Goal: Information Seeking & Learning: Find specific page/section

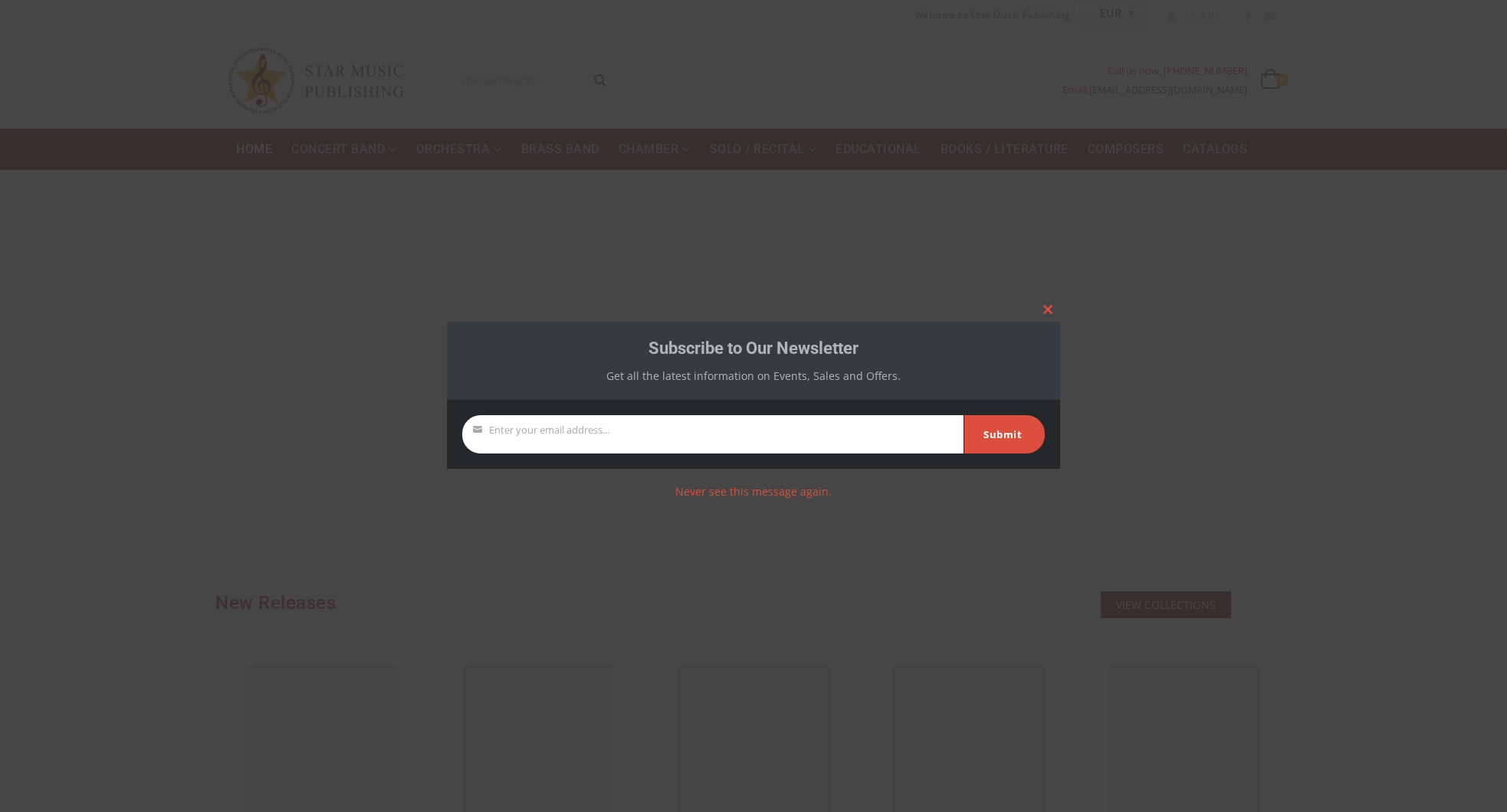
drag, startPoint x: 1299, startPoint y: 377, endPoint x: 1254, endPoint y: 413, distance: 57.6
click at [1299, 376] on div at bounding box center [753, 406] width 1507 height 812
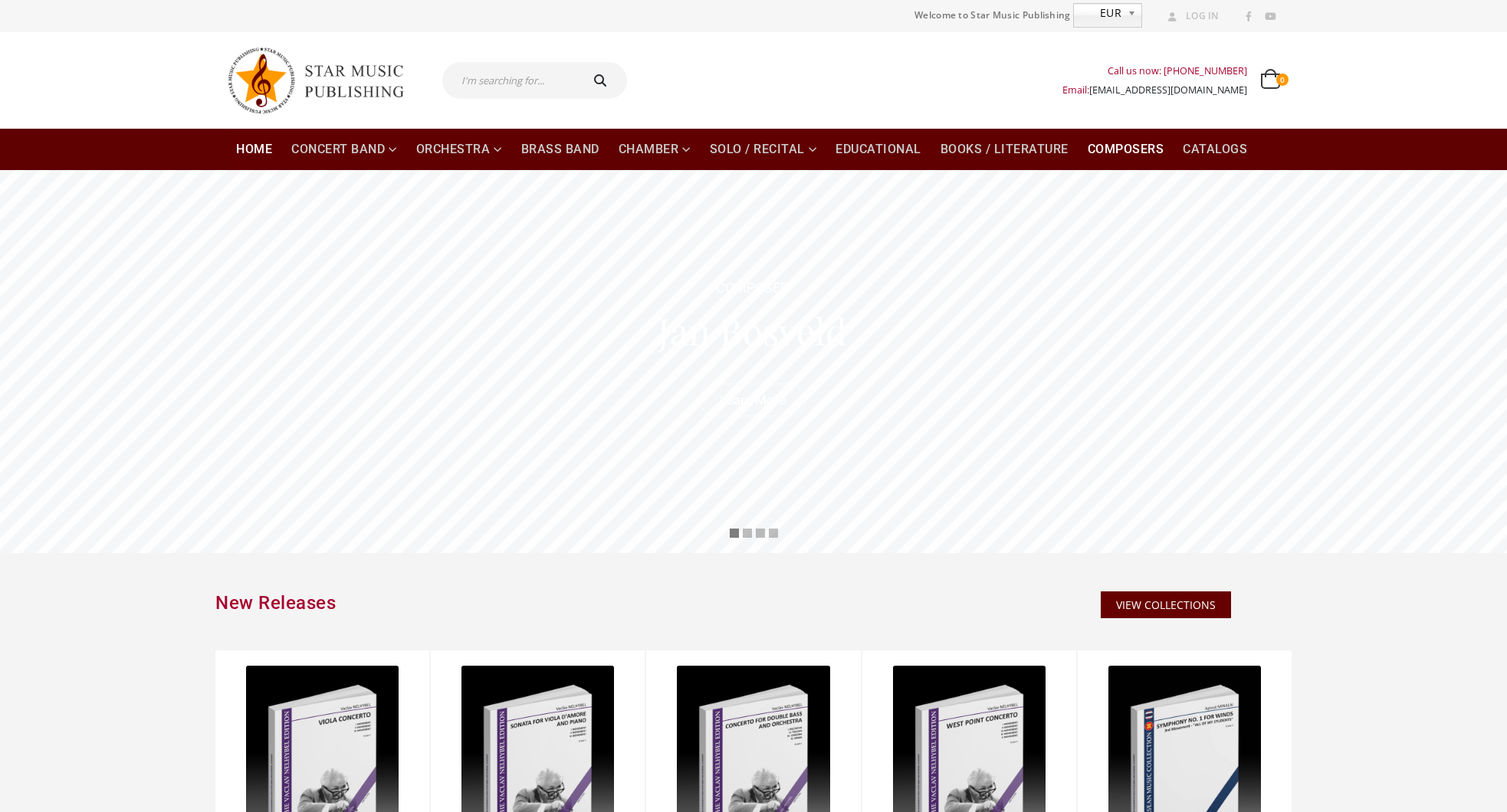
click at [1129, 148] on link "Composers" at bounding box center [1125, 149] width 95 height 41
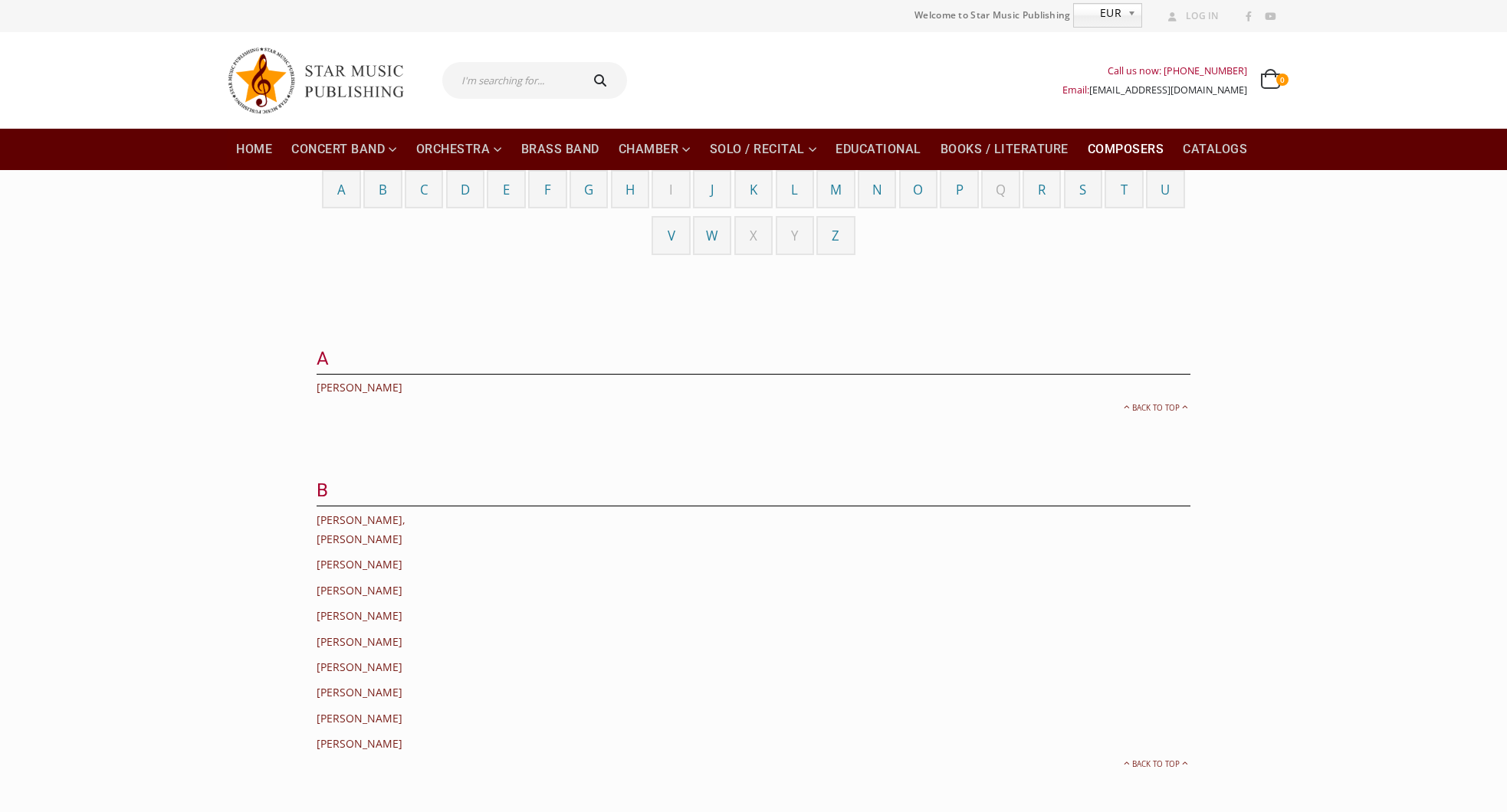
click at [1129, 15] on b at bounding box center [1135, 16] width 14 height 23
click at [1200, 43] on div "Call us now: +49-156-7875-3775 Email: info@starmusicpublishing.com 0 0 items 0 …" at bounding box center [753, 80] width 1076 height 96
click at [1088, 19] on span "EUR" at bounding box center [1097, 13] width 47 height 19
click at [1153, 34] on div "Call us now: +49-156-7875-3775 Email: info@starmusicpublishing.com 0 0 items 0 …" at bounding box center [753, 80] width 1076 height 96
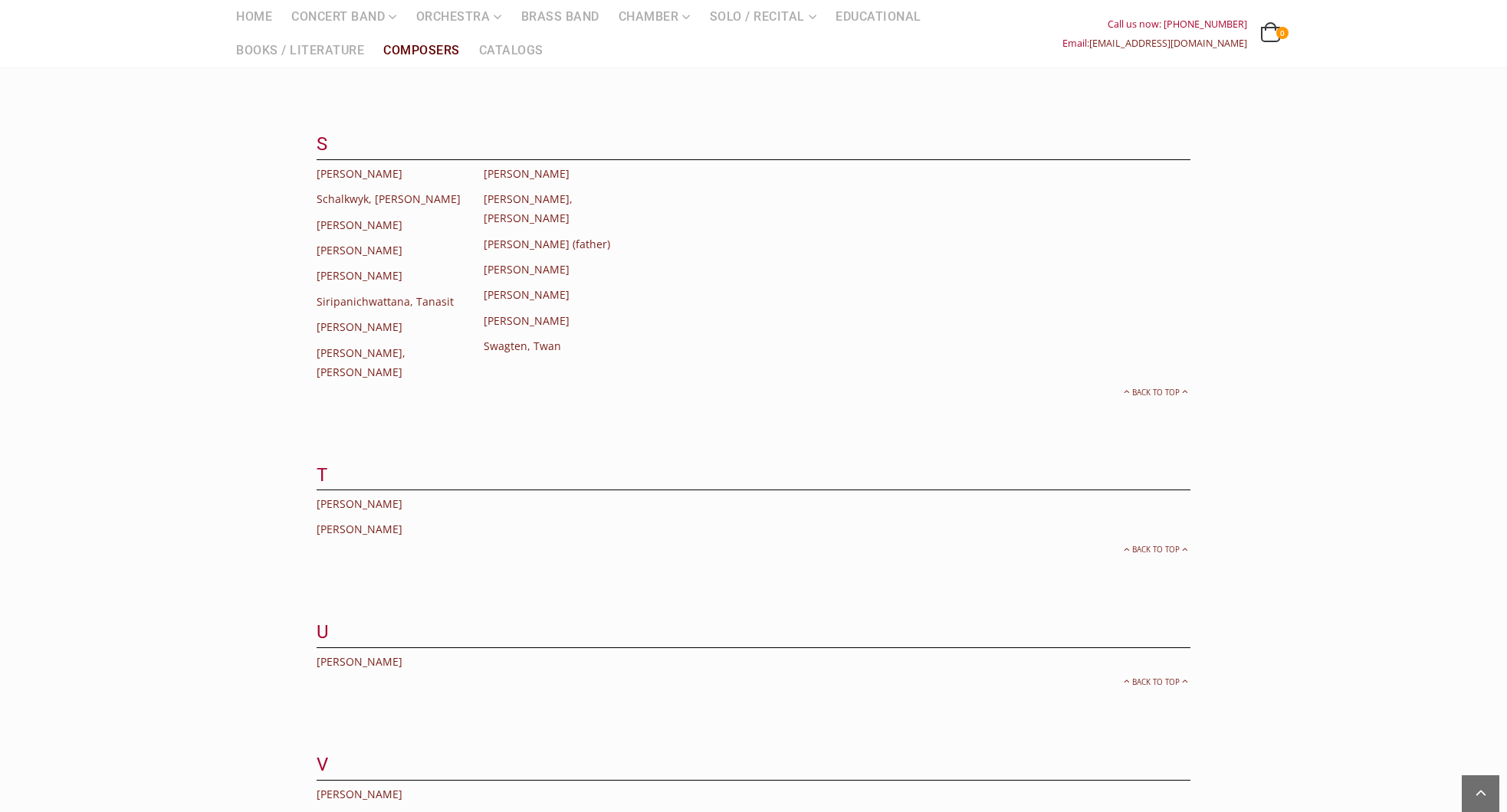
scroll to position [4448, 0]
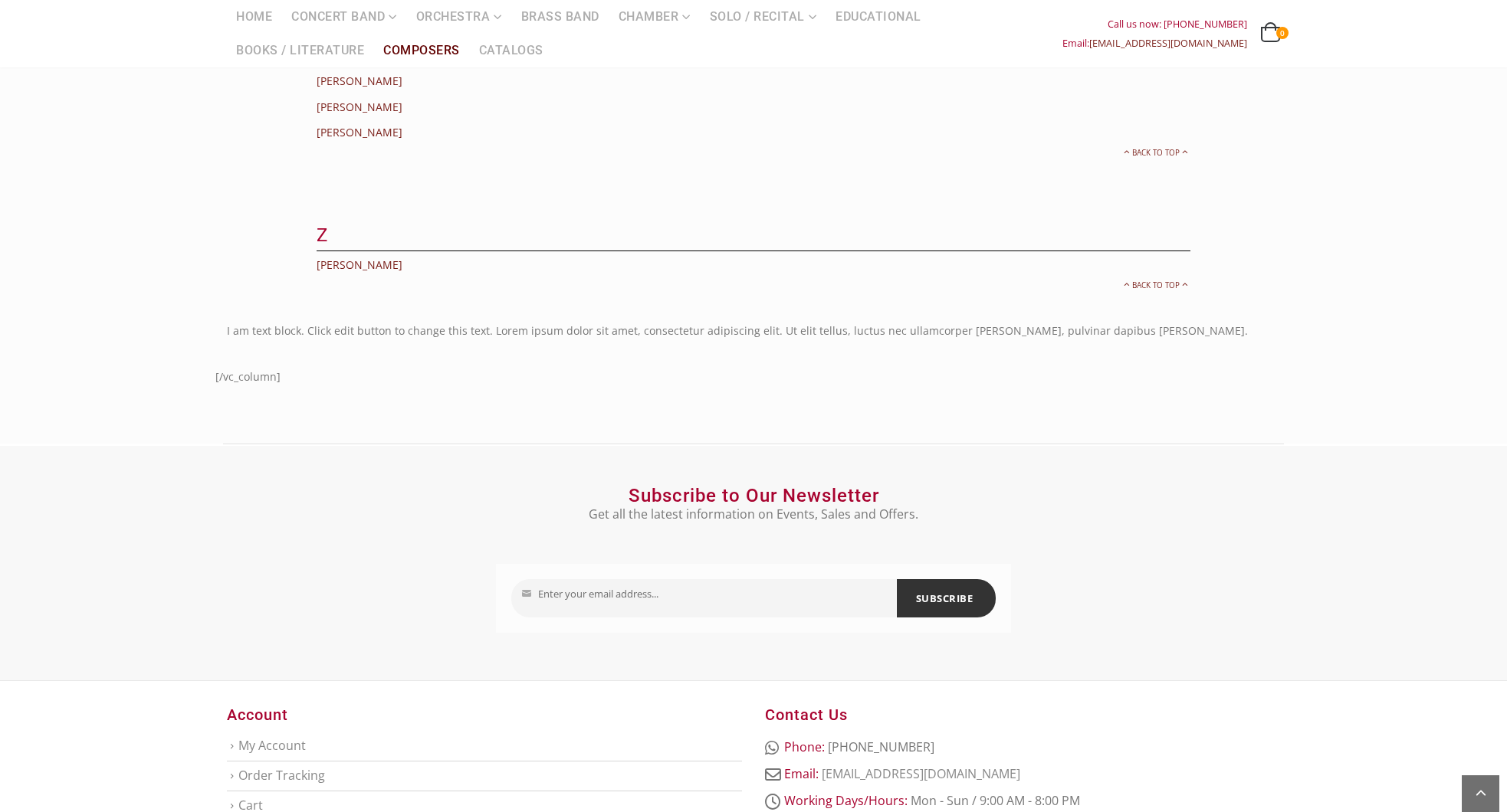
click at [235, 732] on li "My Account" at bounding box center [484, 746] width 515 height 29
click at [281, 737] on link "My Account" at bounding box center [272, 746] width 68 height 17
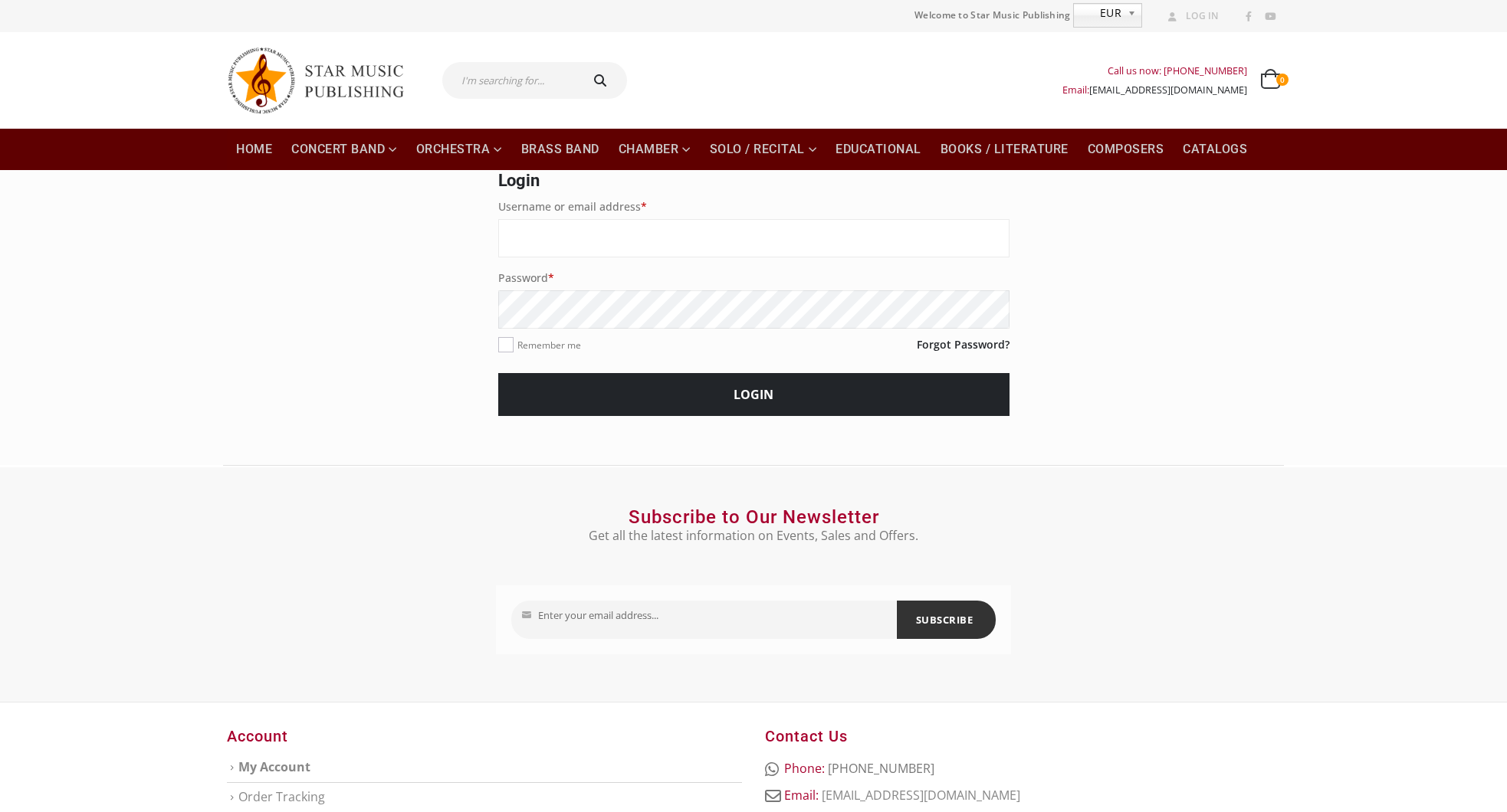
click at [324, 83] on img at bounding box center [323, 80] width 192 height 82
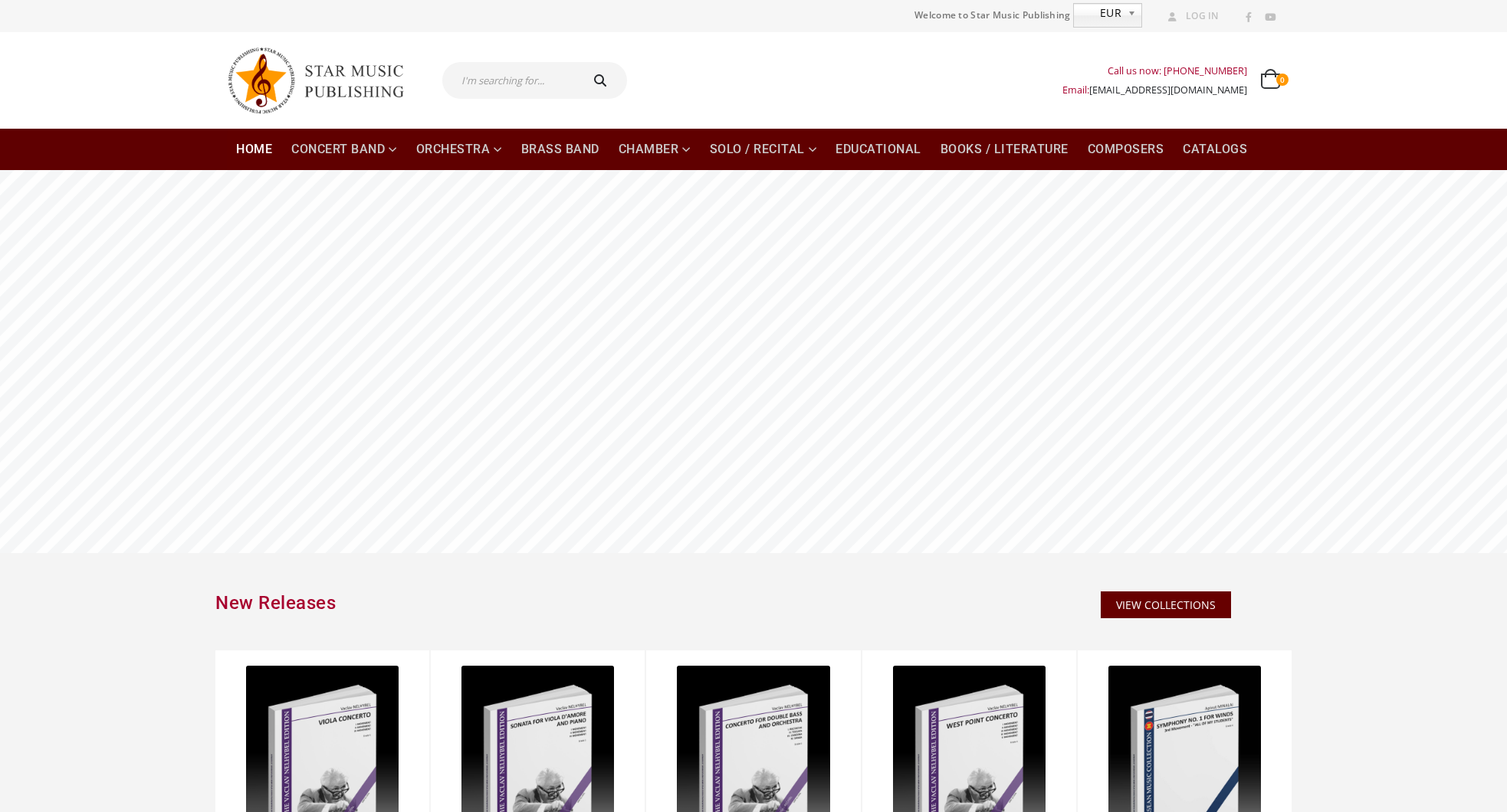
click at [530, 82] on input "text" at bounding box center [510, 80] width 136 height 37
type input "submissions"
click at [577, 62] on button "submit" at bounding box center [602, 80] width 49 height 37
type input "submissions"
